Goal: Task Accomplishment & Management: Complete application form

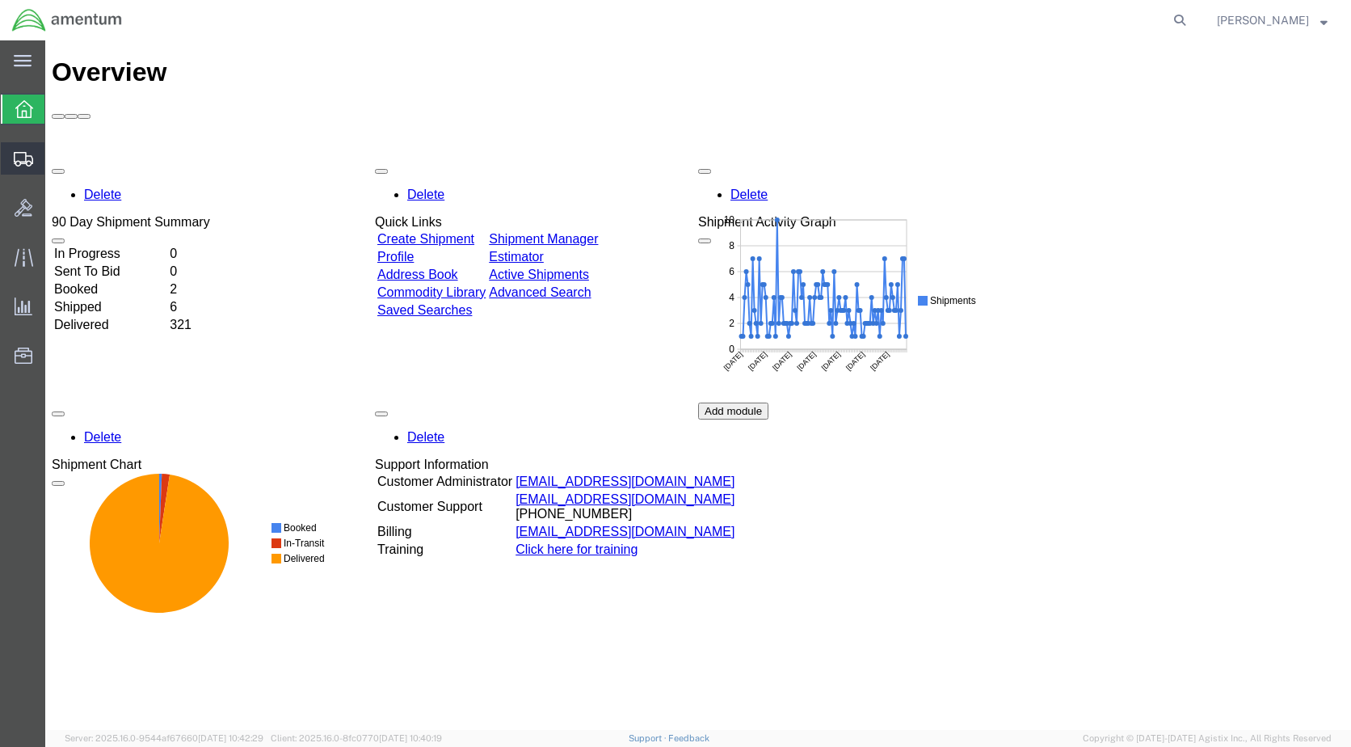
click at [0, 0] on span "Create Shipment" at bounding box center [0, 0] width 0 height 0
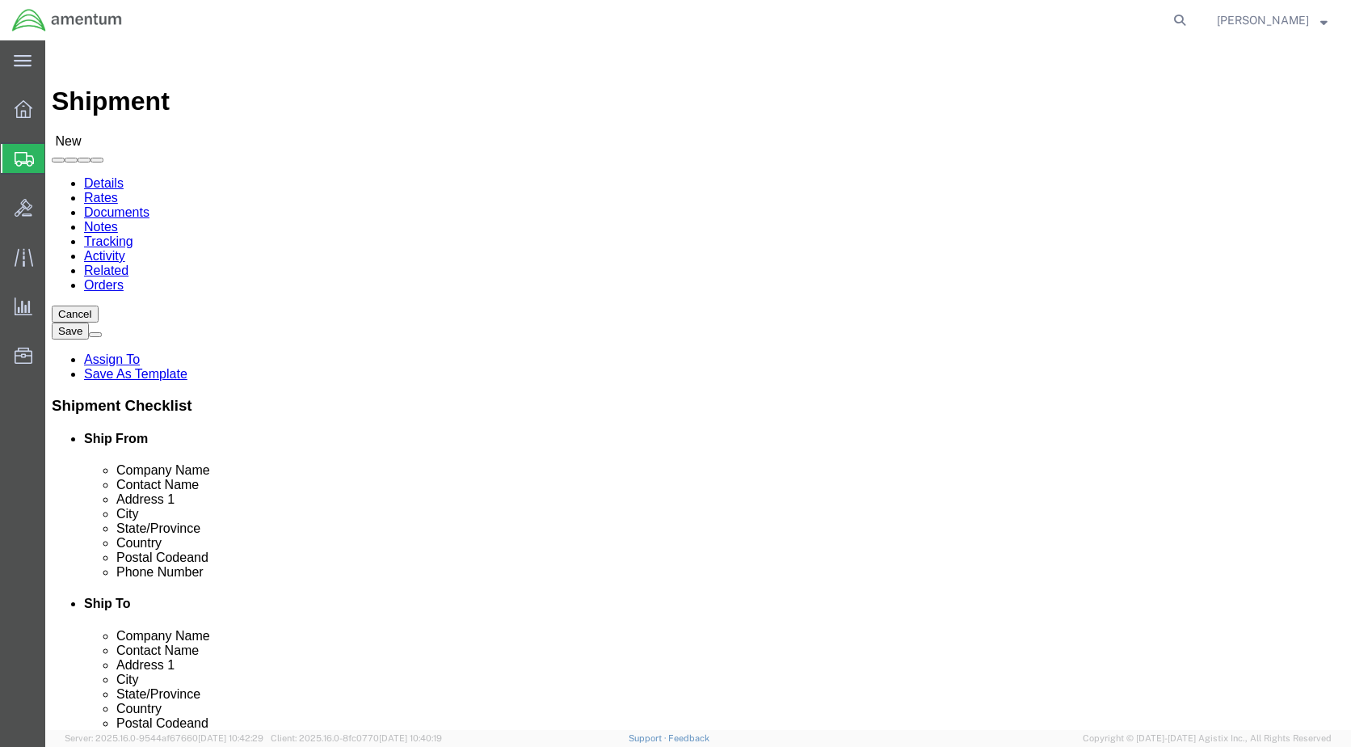
select select
select select "49918"
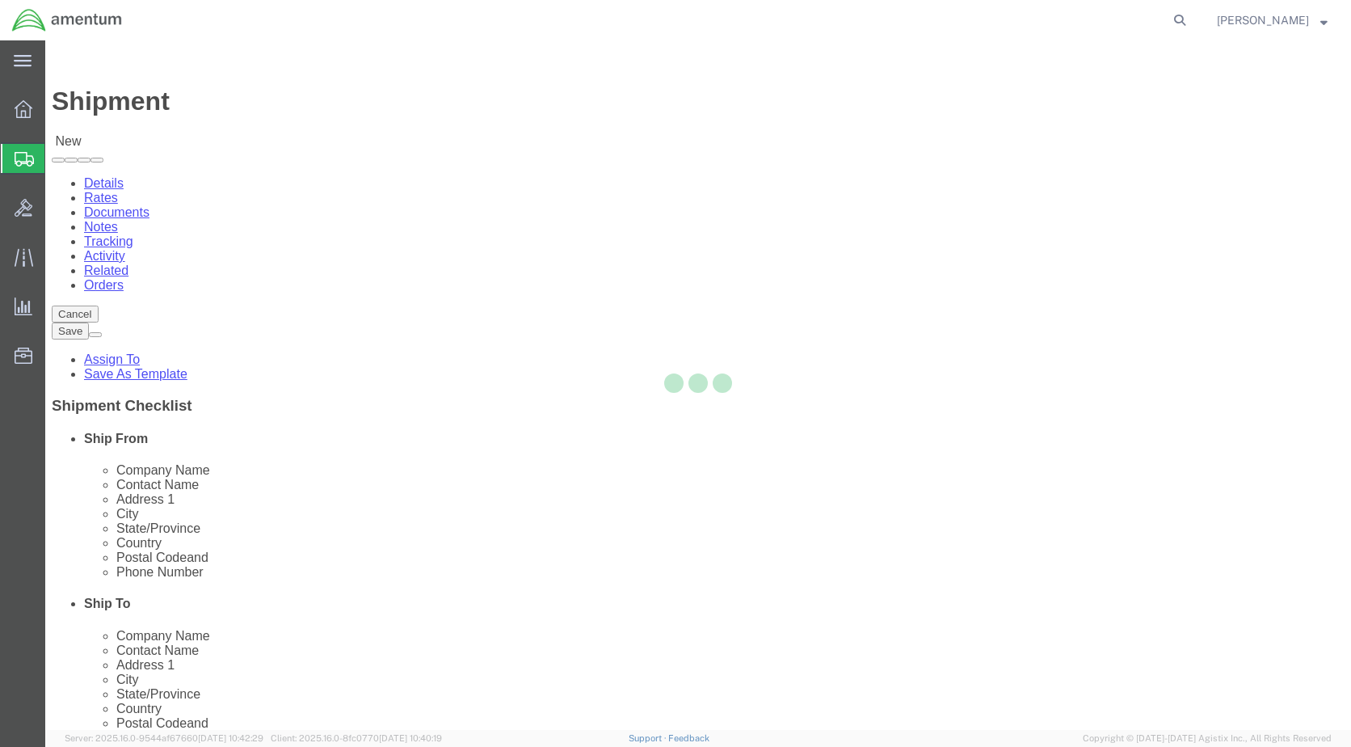
select select "WA"
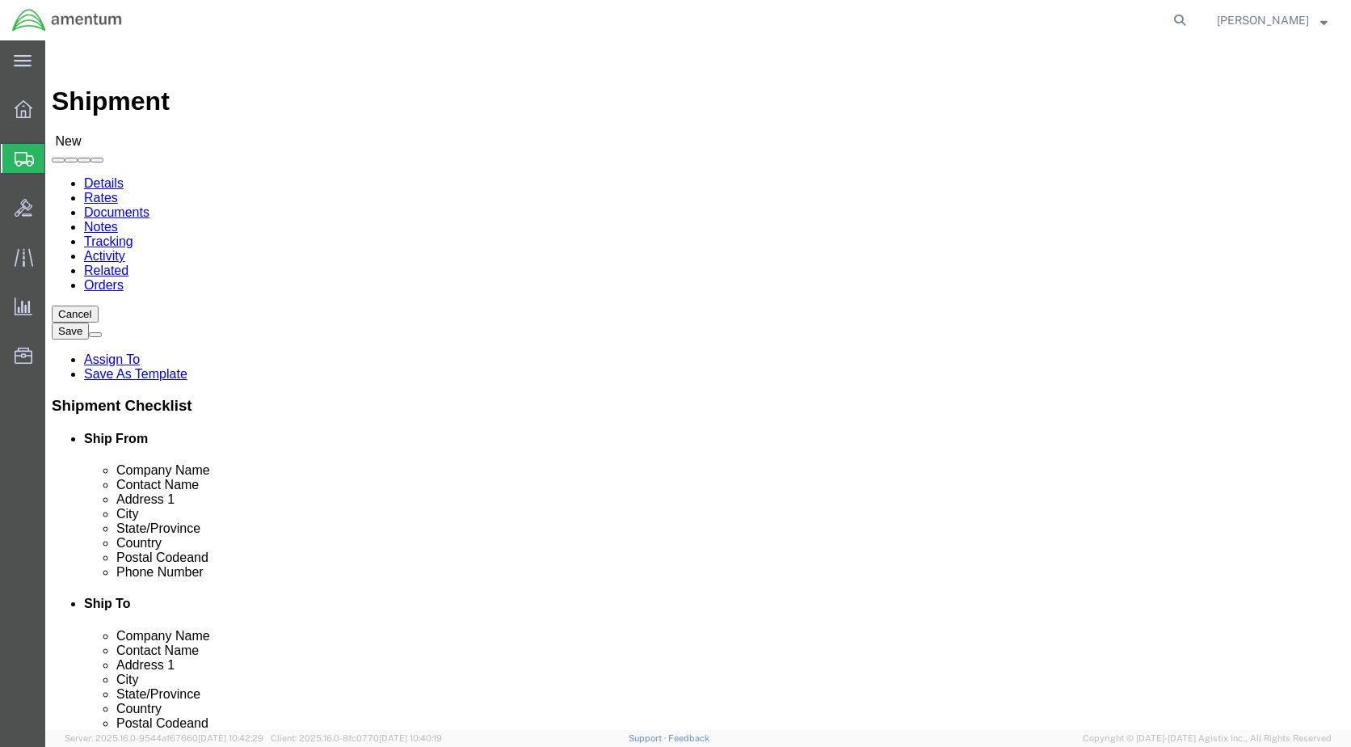
scroll to position [3231, 0]
select select "49917"
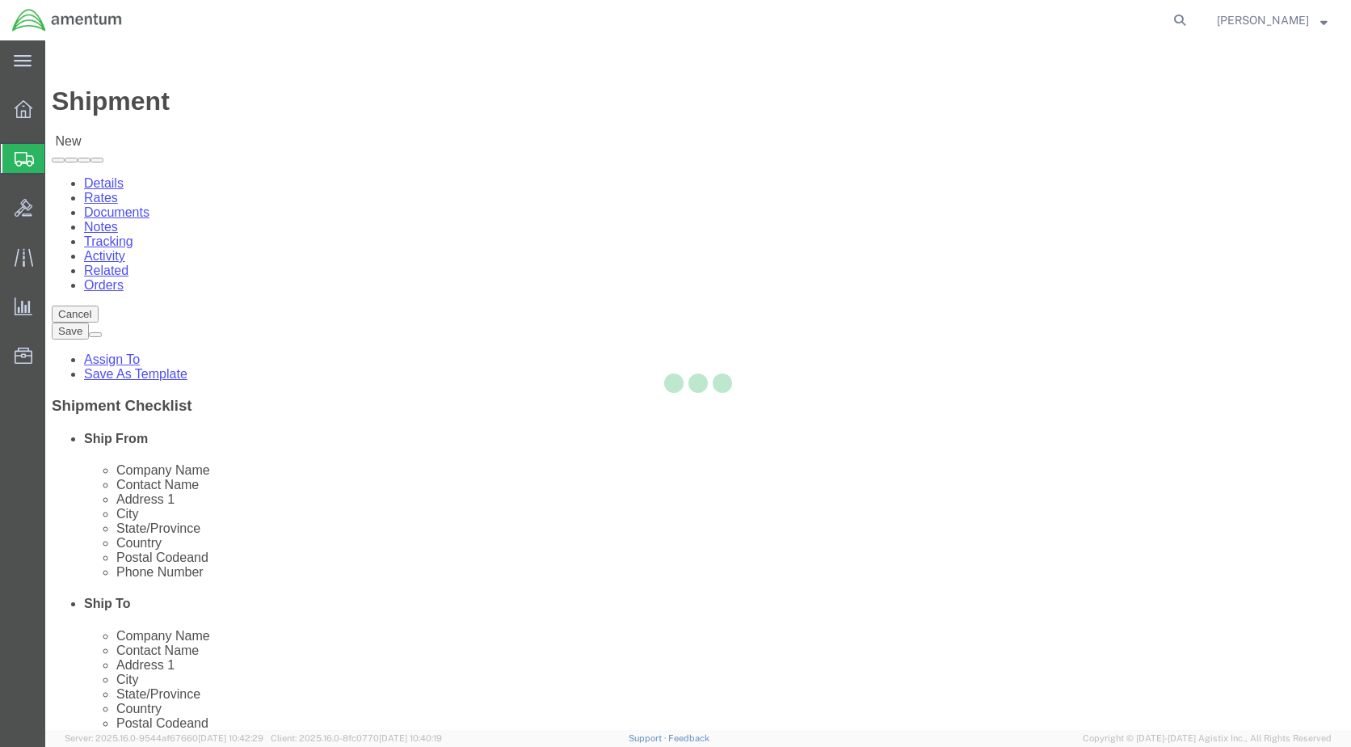
select select "FL"
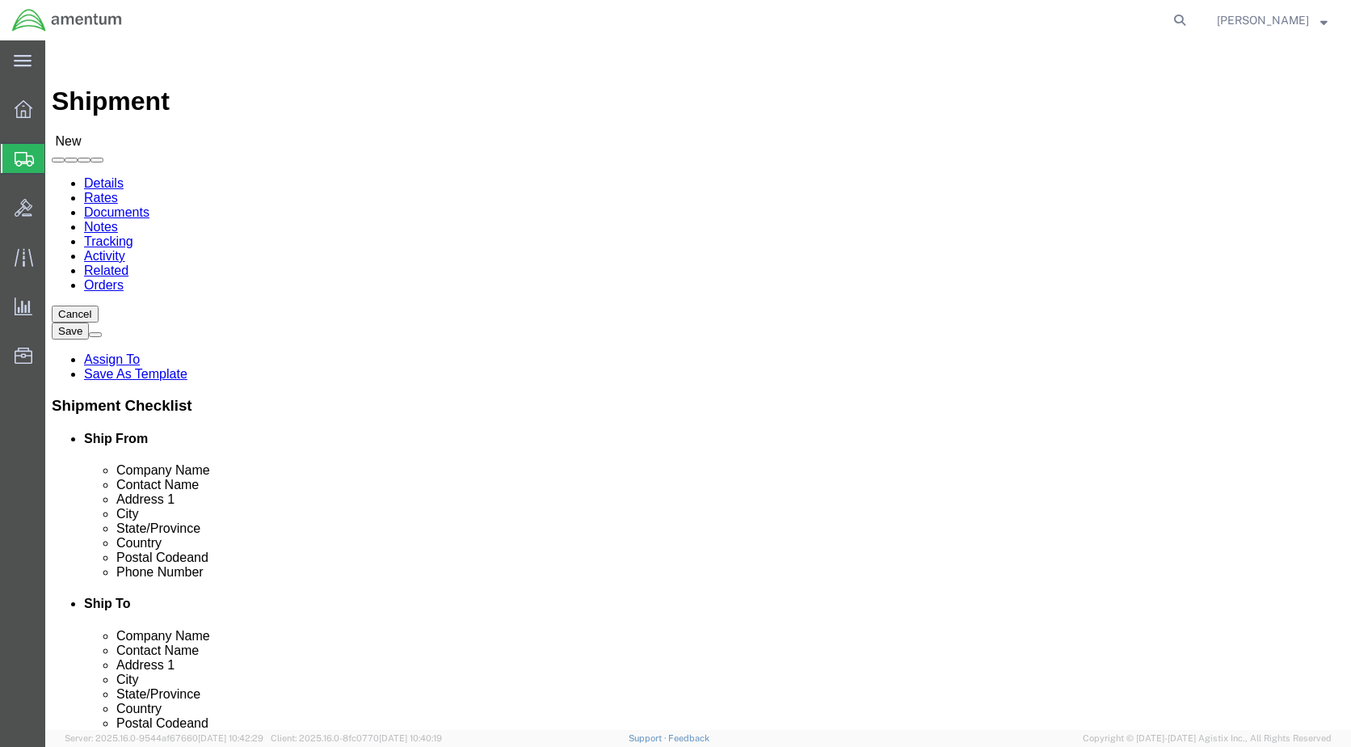
click input "text"
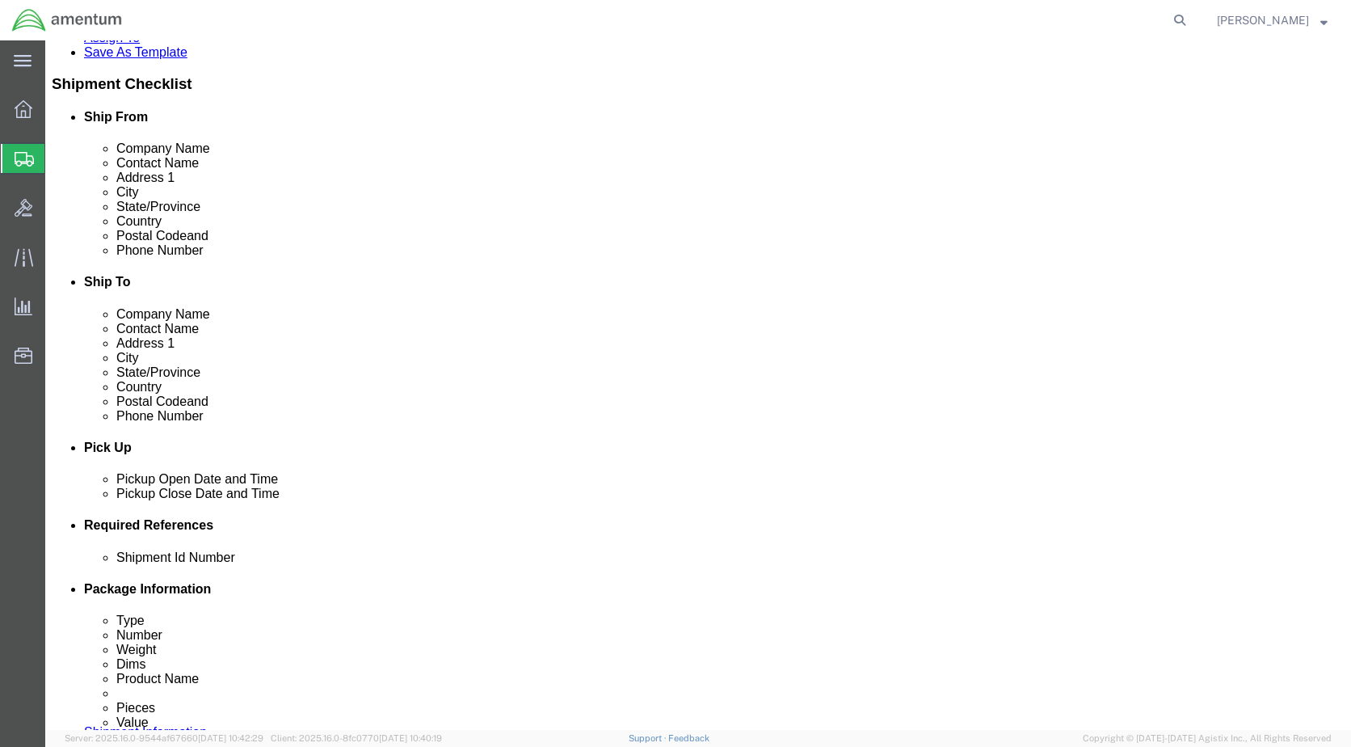
scroll to position [323, 0]
type input "[PERSON_NAME]"
click div "[DATE] 9:00 AM"
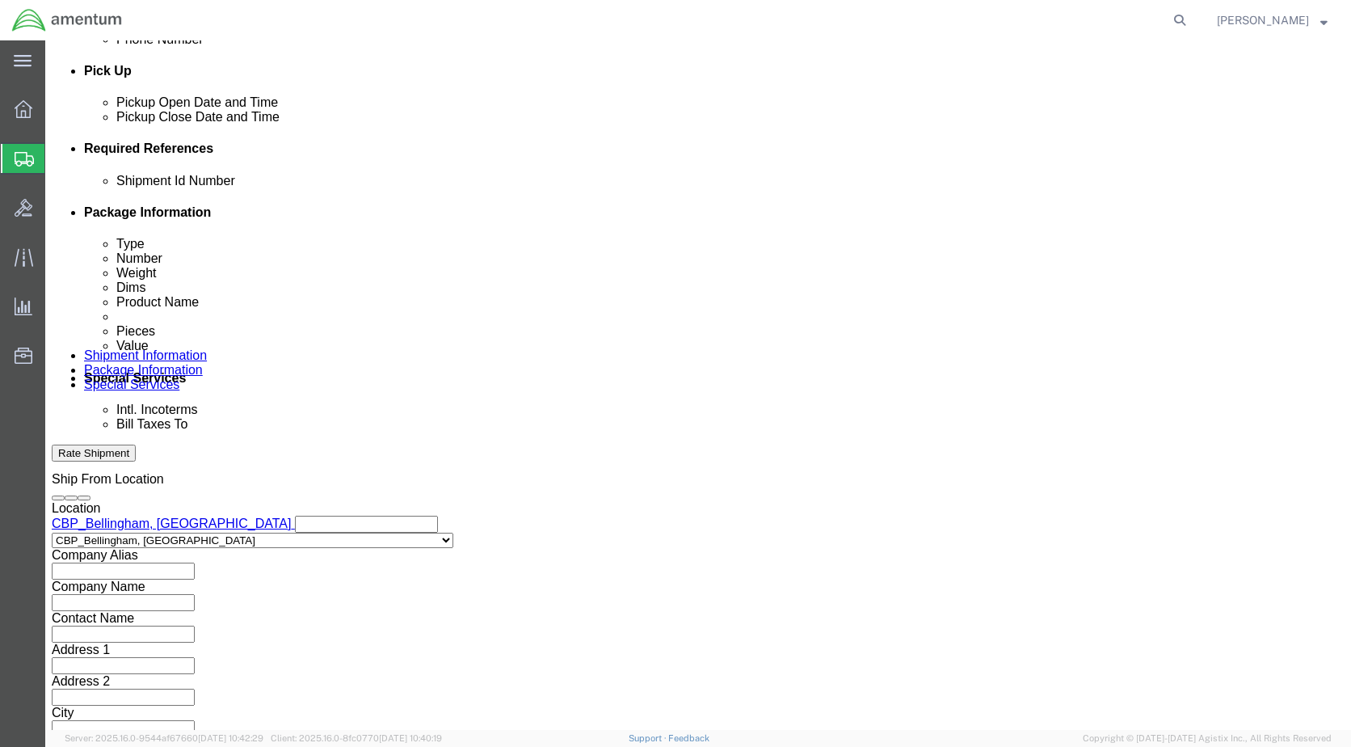
type input "3:00 PM"
click button "Apply"
click input "text"
type input "6118.03.03.2219.000.WBE.0000"
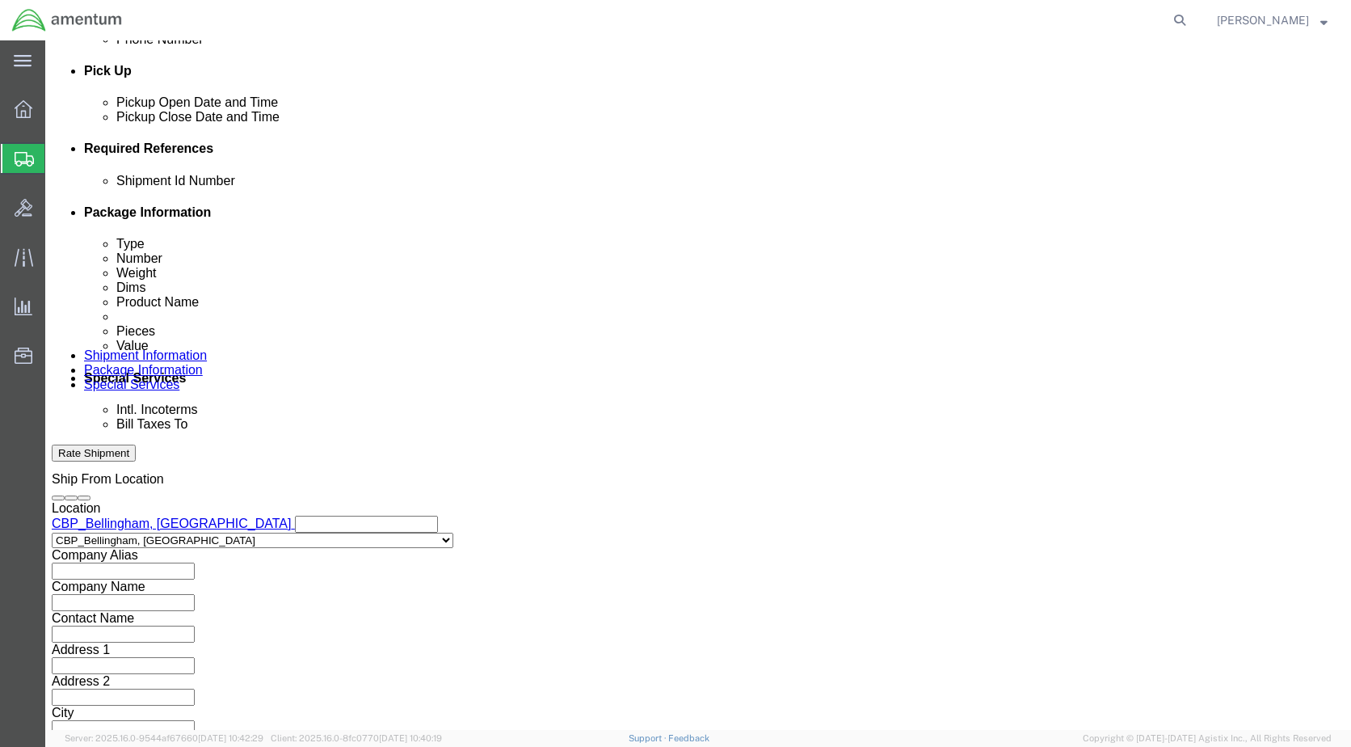
click button "Add reference"
click select "Select Account Type Activity ID Airline Appointment Number ASN Batch Request # …"
select select "DEPT"
click select "Select Account Type Activity ID Airline Appointment Number ASN Batch Request # …"
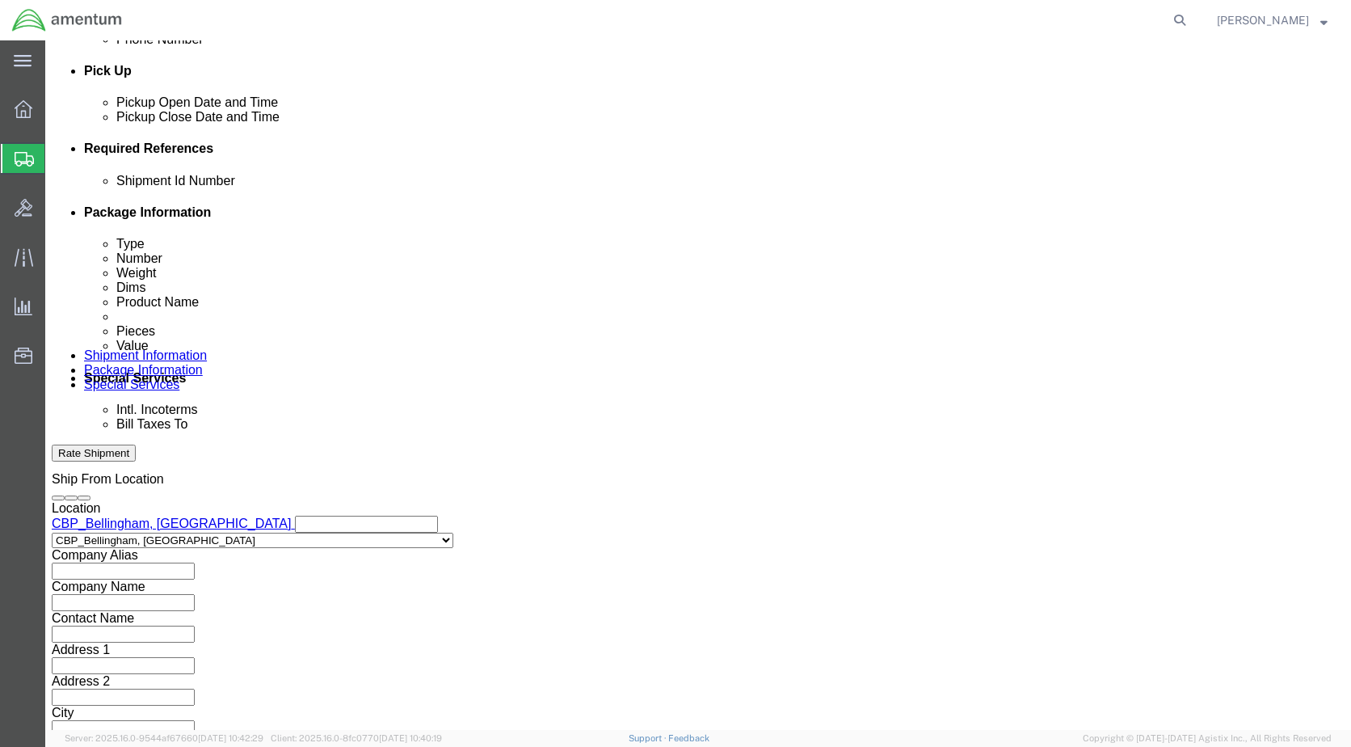
click input "text"
type input "CBP"
click div "Add reference"
click button "Add reference"
click select "Select Account Type Activity ID Airline Appointment Number ASN Batch Request # …"
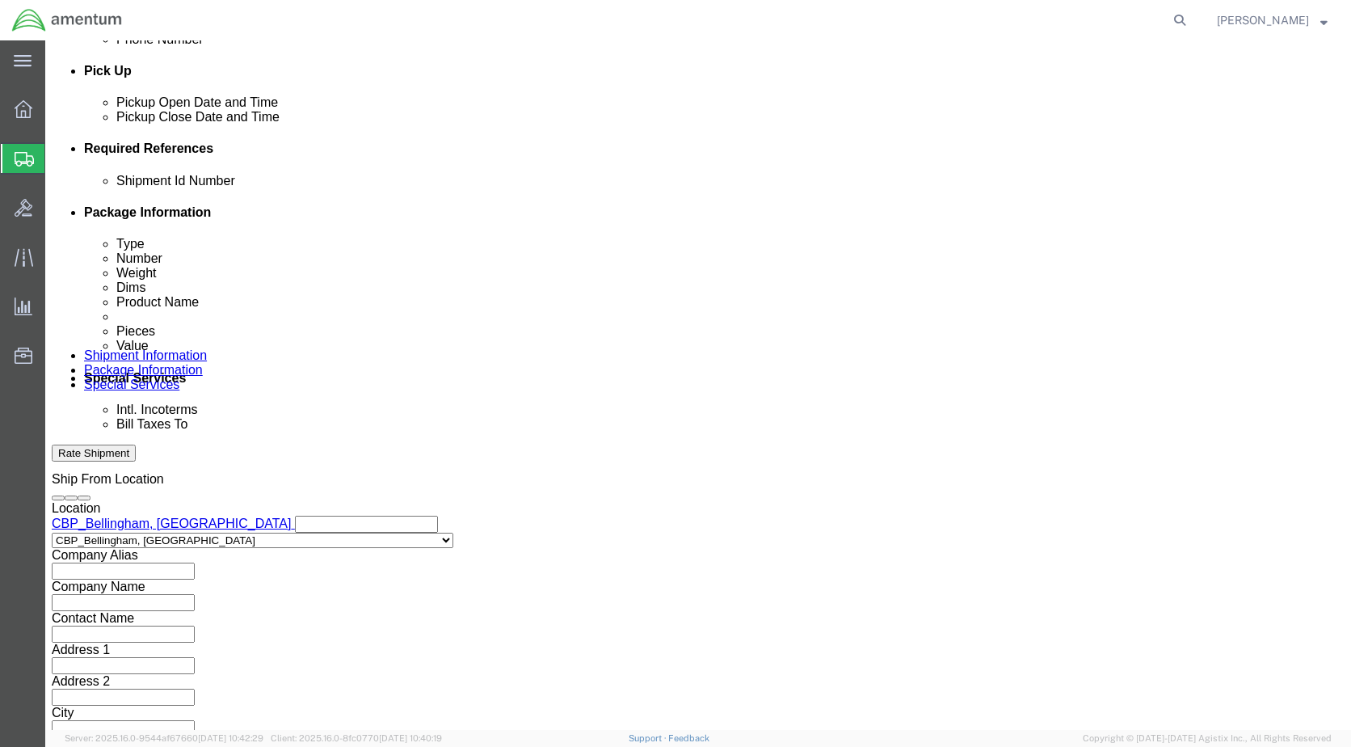
select select "CUSTREF"
click select "Select Account Type Activity ID Airline Appointment Number ASN Batch Request # …"
click input "text"
type input "323685"
click button "Continue"
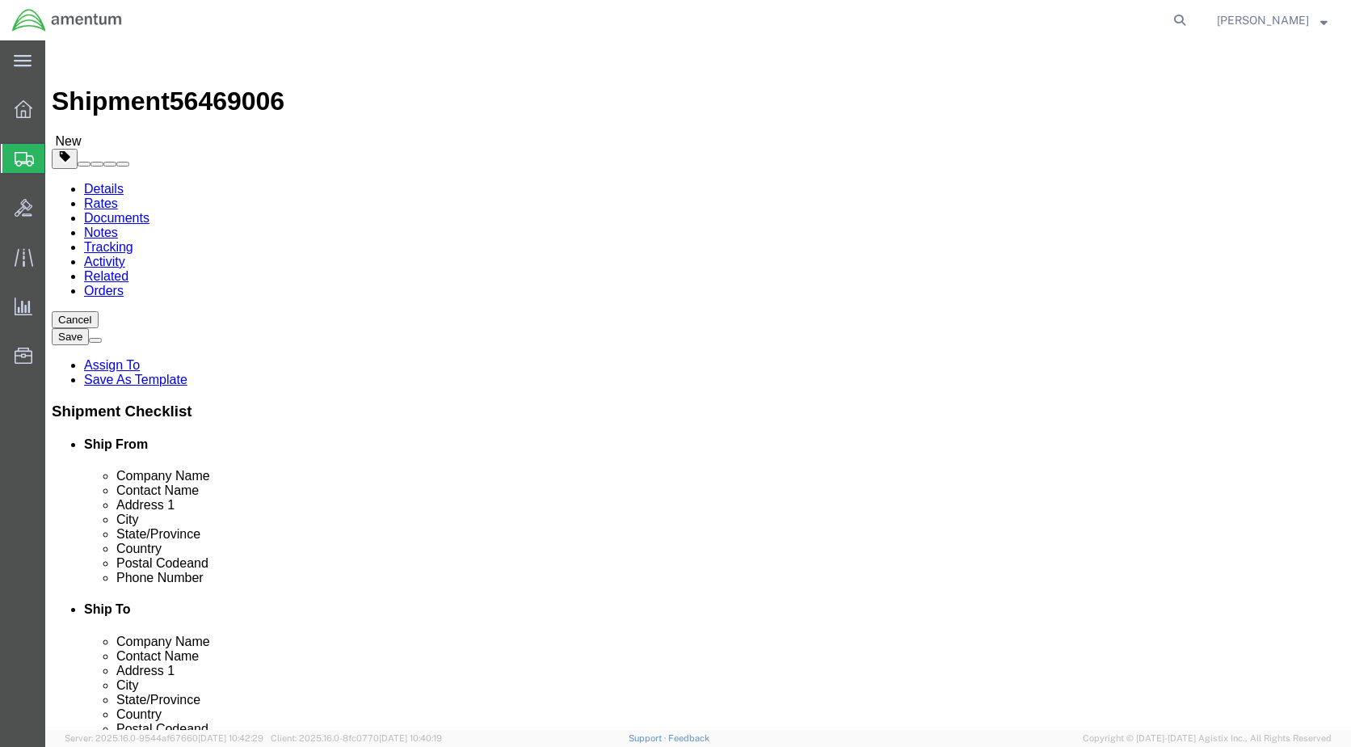
click select "Select BCK Boxes Bale(s) Basket(s) Bolt(s) Bottle(s) Buckets Bulk Bundle(s) Can…"
select select "CASE"
click select "Select BCK Boxes Bale(s) Basket(s) Bolt(s) Bottle(s) Buckets Bulk Bundle(s) Can…"
click input "text"
type input "17"
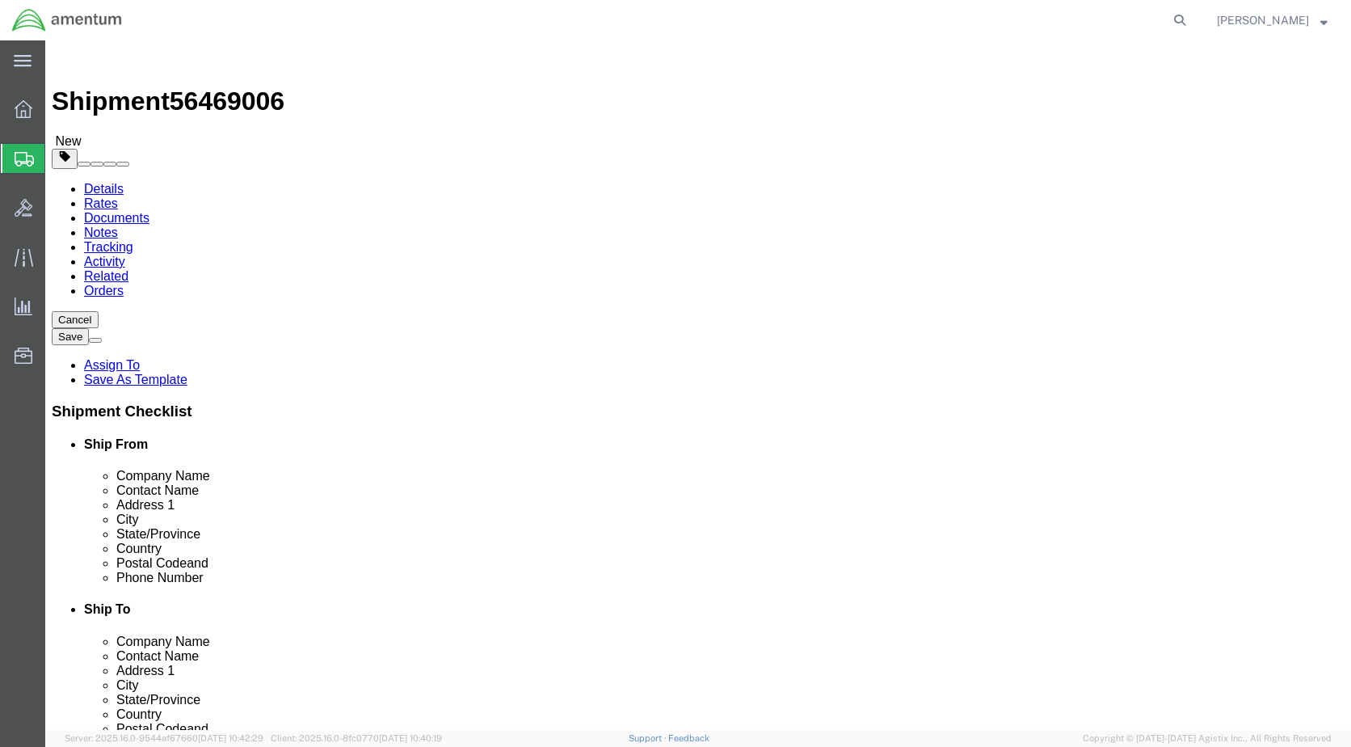
type input "13"
type input "7"
type input "10.00"
click link "Add Content"
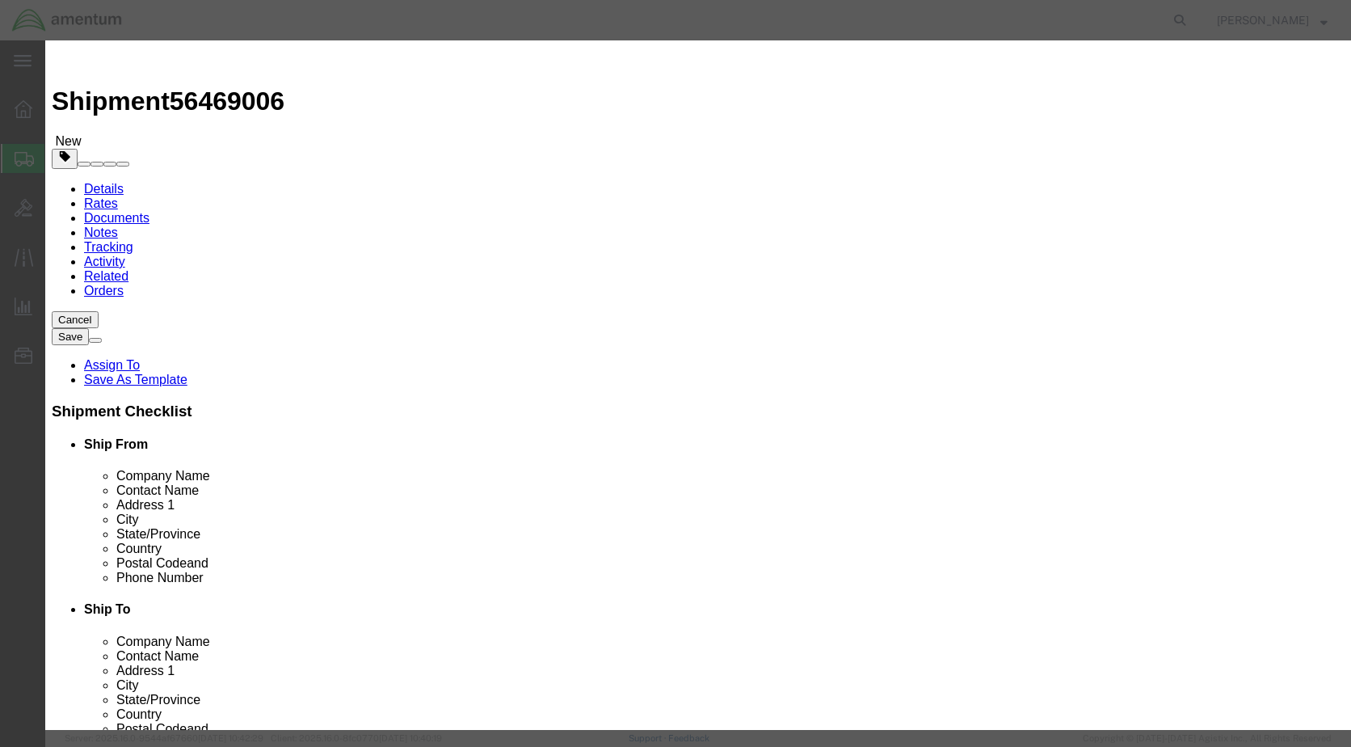
click input "text"
paste input "NRFI USAGE HAND CONTROLLER"
type input "NRFI USAGE HAND CONTROLLER"
type input "1"
type input "2500.00"
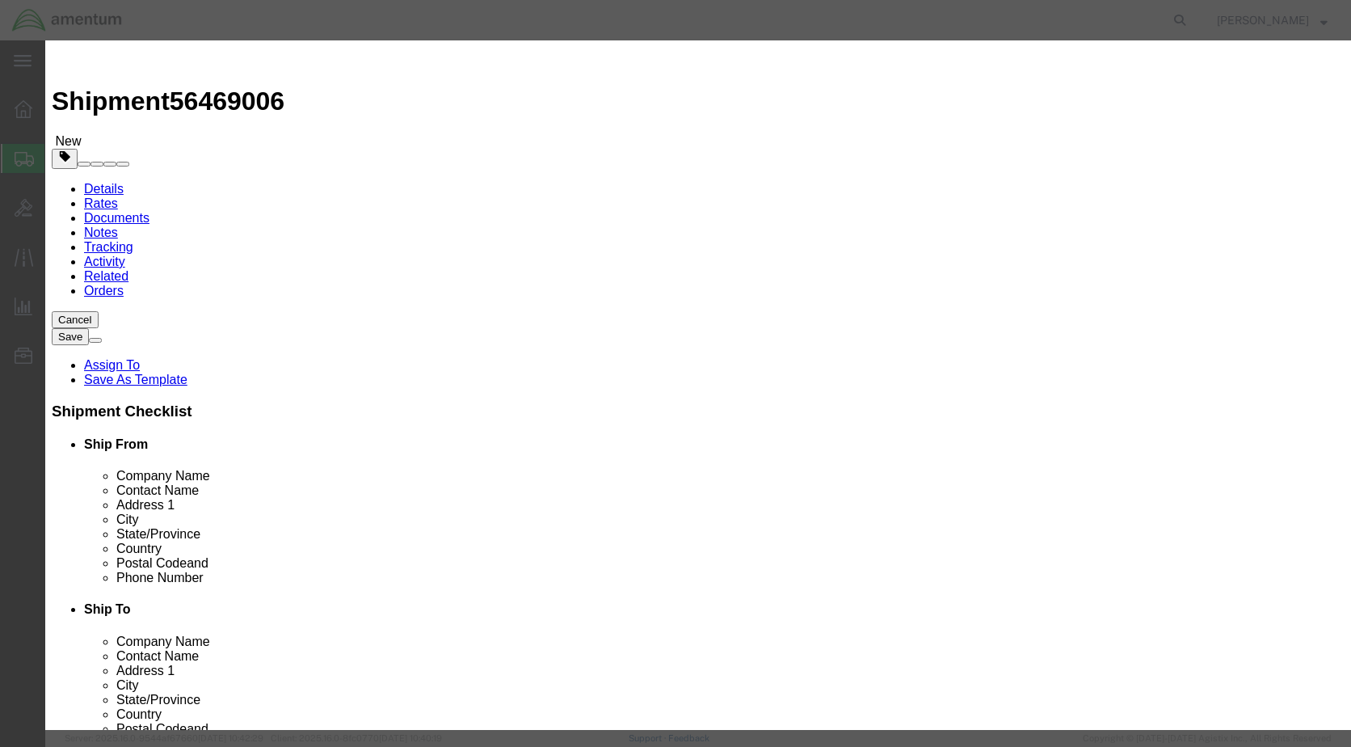
click button "Save & Close"
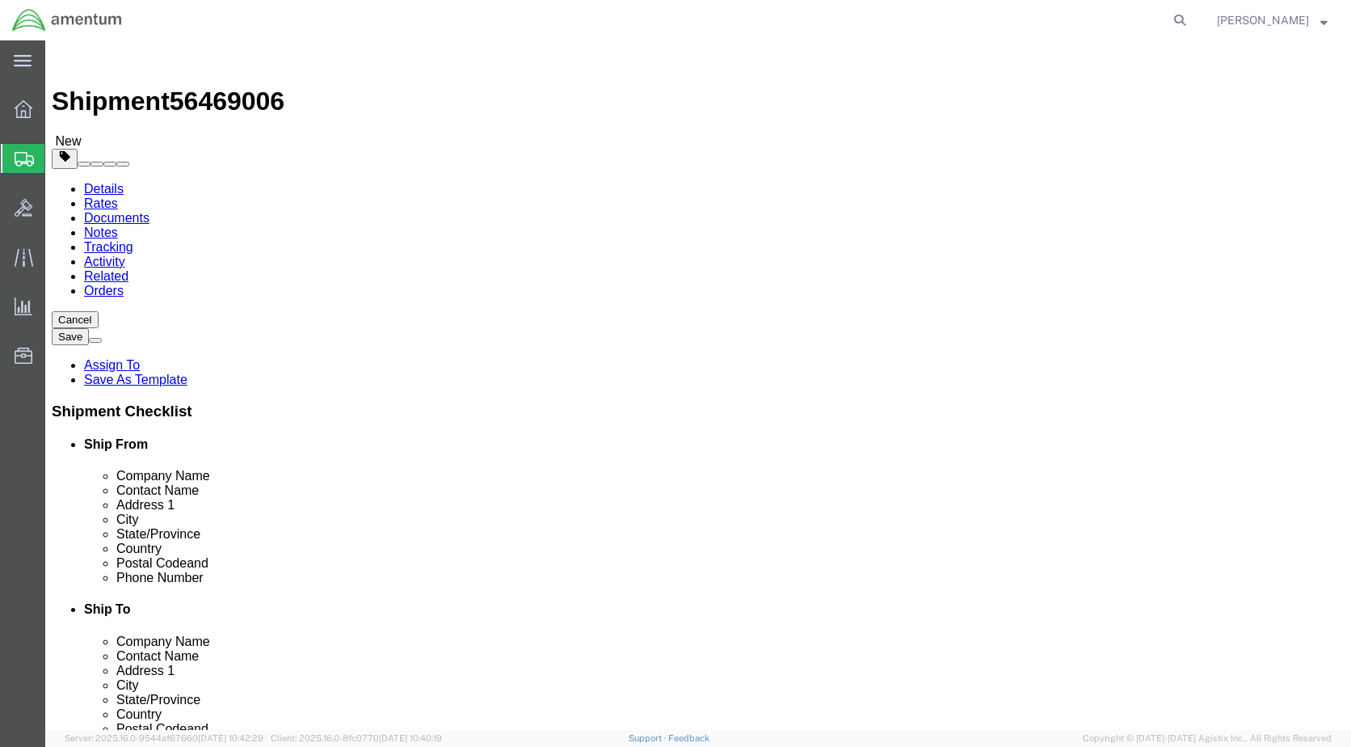
click button "Rate Shipment"
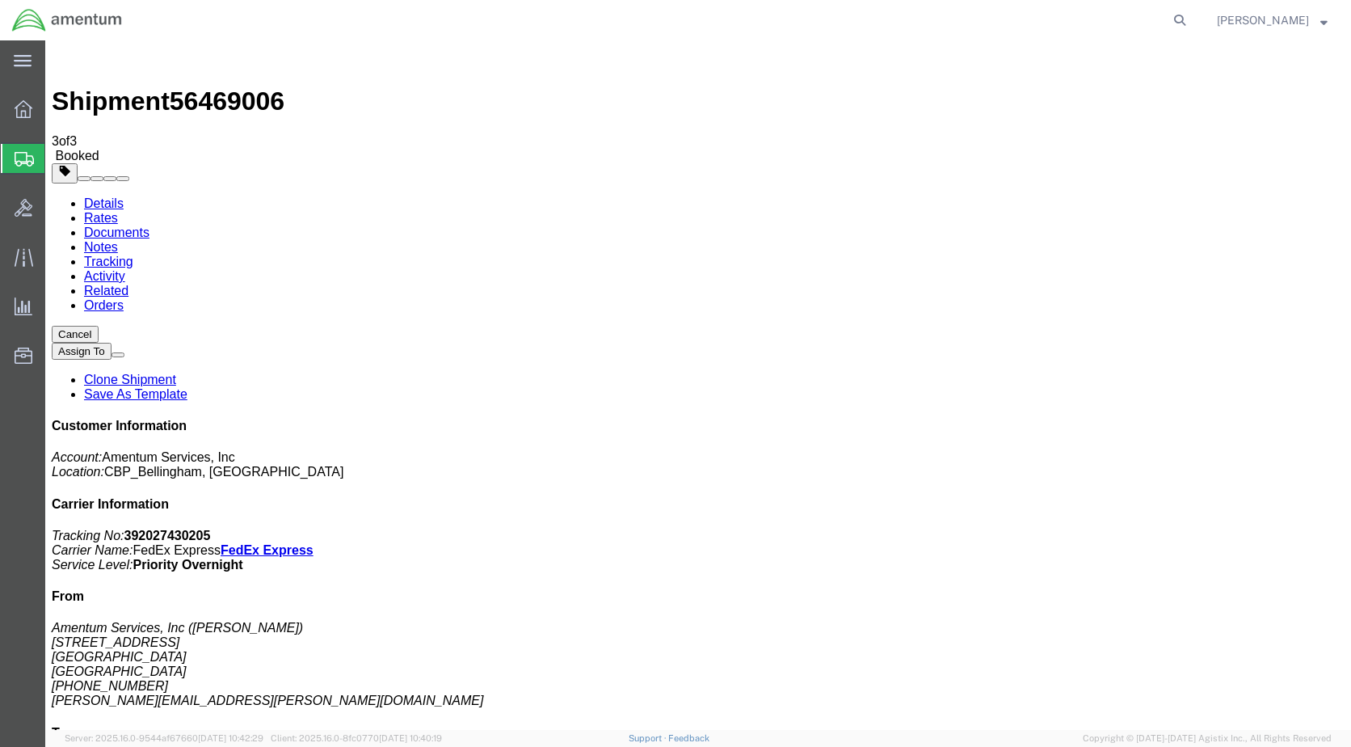
drag, startPoint x: 570, startPoint y: 290, endPoint x: 604, endPoint y: 437, distance: 150.7
click at [102, 196] on link "Details" at bounding box center [104, 203] width 40 height 14
click link "Schedule pickup request"
click link "Documents"
